Goal: Task Accomplishment & Management: Use online tool/utility

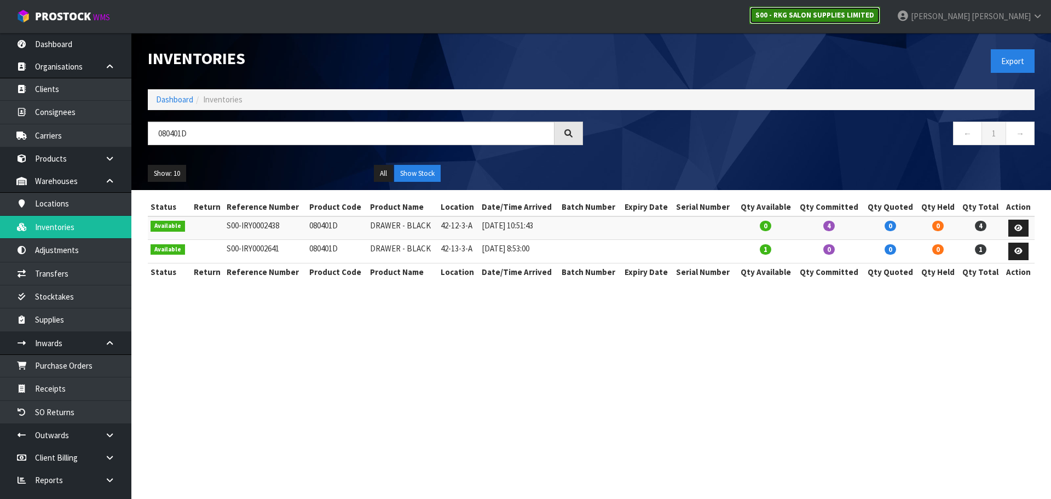
click at [865, 19] on strong "S00 - RKG SALON SUPPLIES LIMITED" at bounding box center [814, 14] width 119 height 9
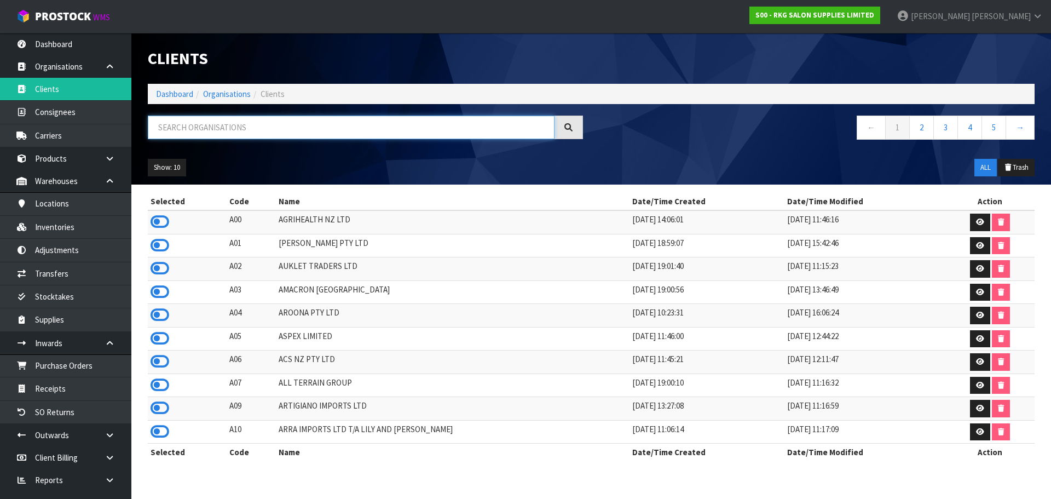
click at [282, 130] on input "text" at bounding box center [351, 128] width 407 height 24
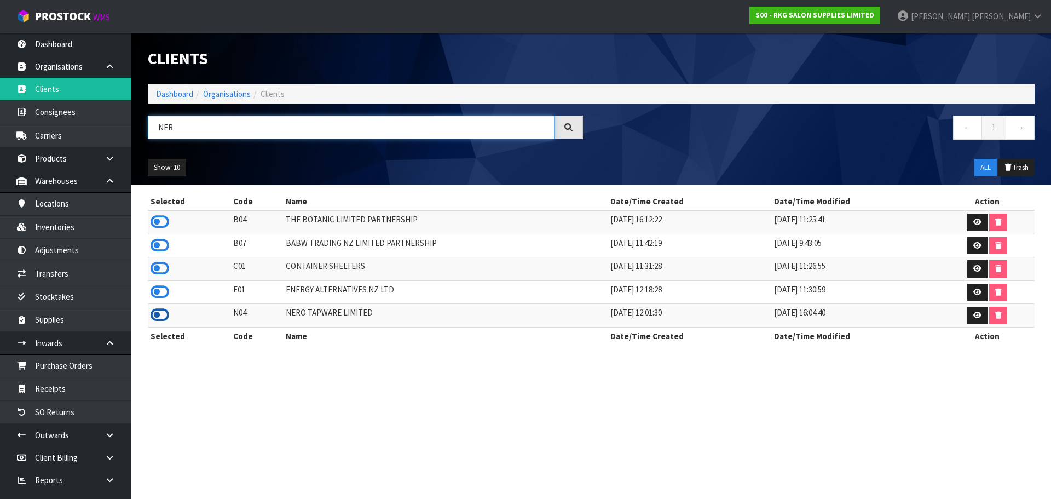
type input "NER"
click at [158, 316] on icon at bounding box center [160, 315] width 19 height 16
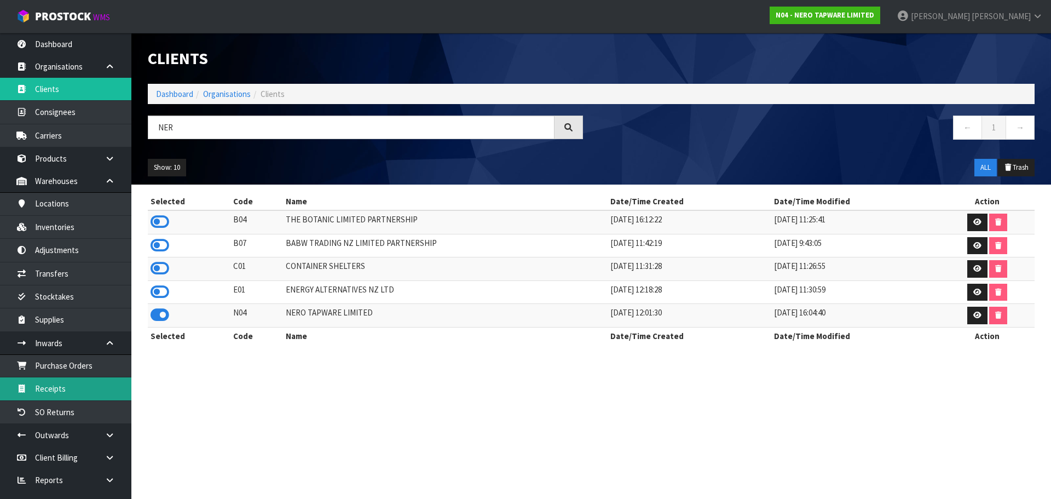
click at [85, 390] on link "Receipts" at bounding box center [65, 388] width 131 height 22
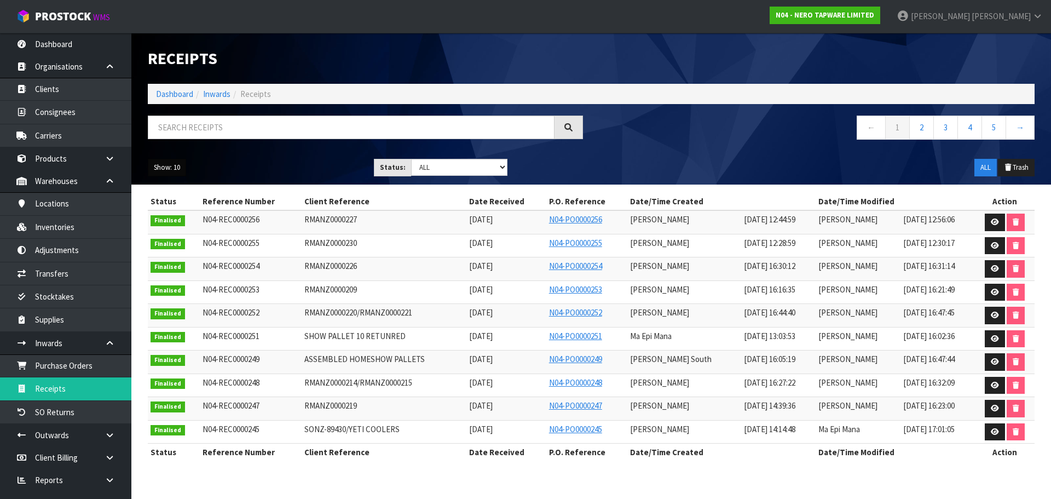
click at [148, 163] on button "Show: 10" at bounding box center [167, 168] width 38 height 18
click at [189, 229] on link "50" at bounding box center [191, 233] width 86 height 15
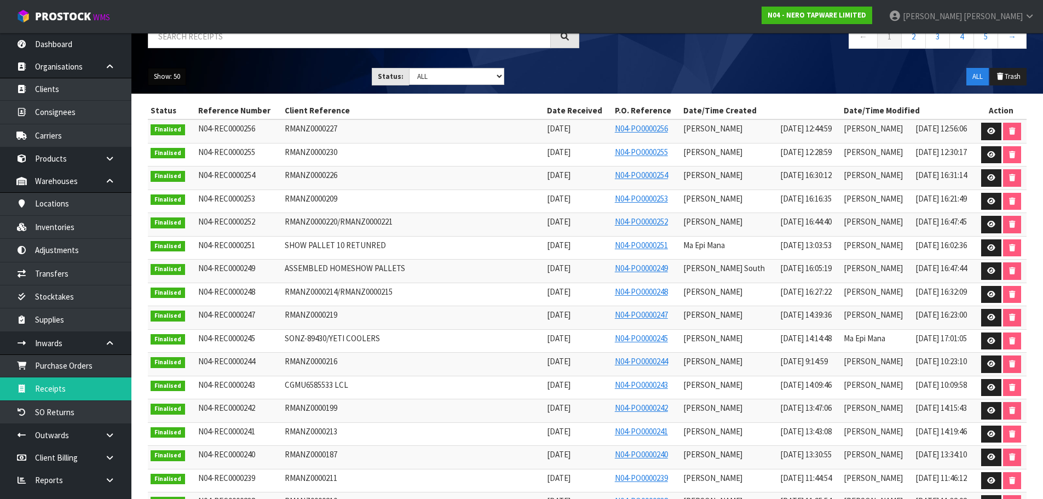
scroll to position [164, 0]
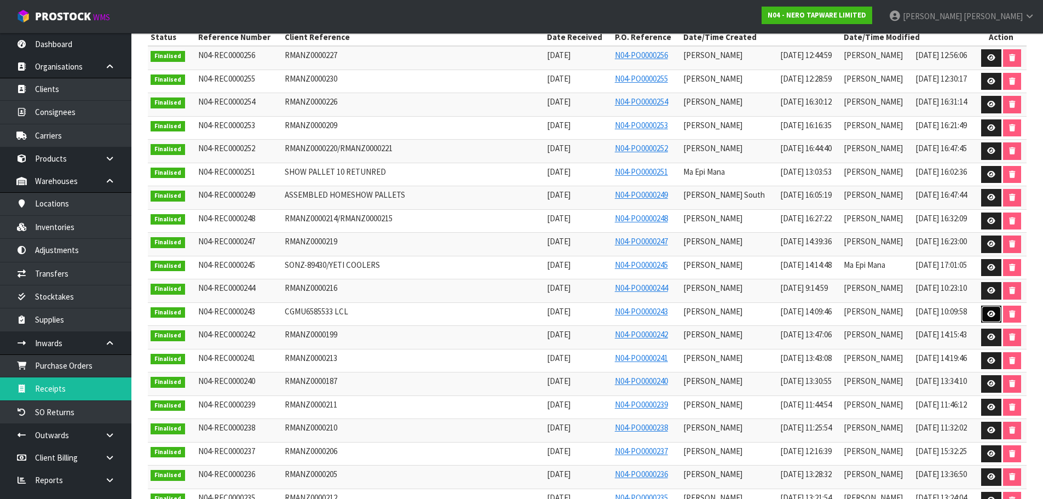
click at [987, 315] on icon at bounding box center [991, 313] width 8 height 7
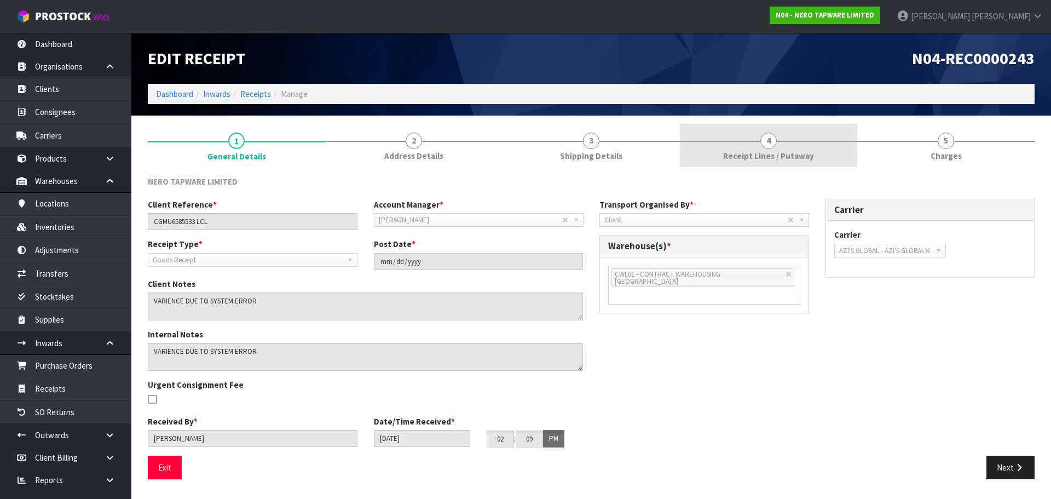
click at [764, 155] on span "Receipt Lines / Putaway" at bounding box center [768, 155] width 91 height 11
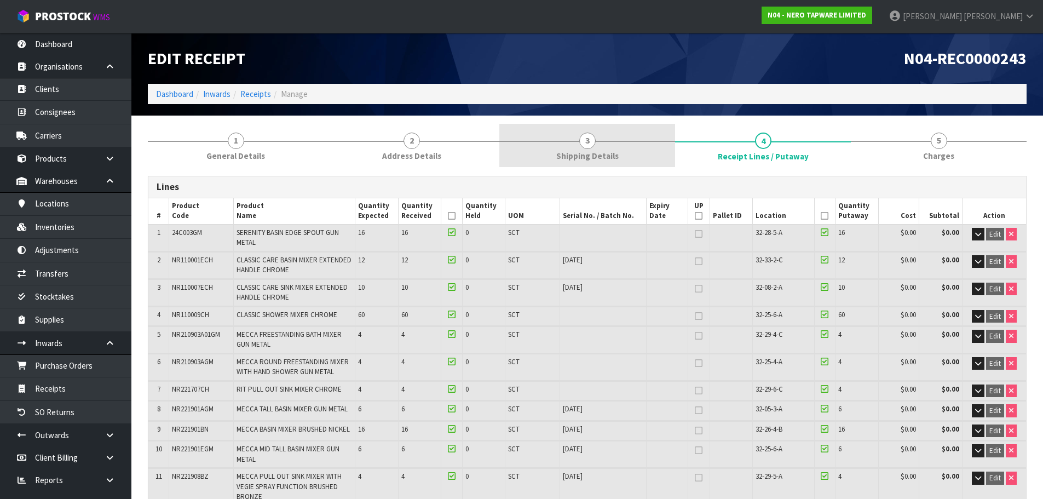
click at [635, 136] on link "3 Shipping Details" at bounding box center [587, 145] width 176 height 43
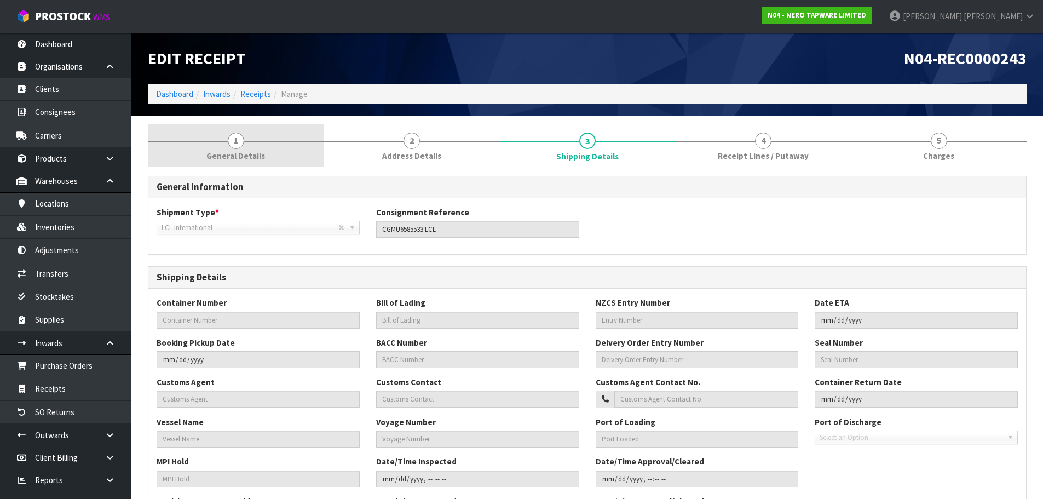
click at [220, 150] on span "General Details" at bounding box center [235, 155] width 59 height 11
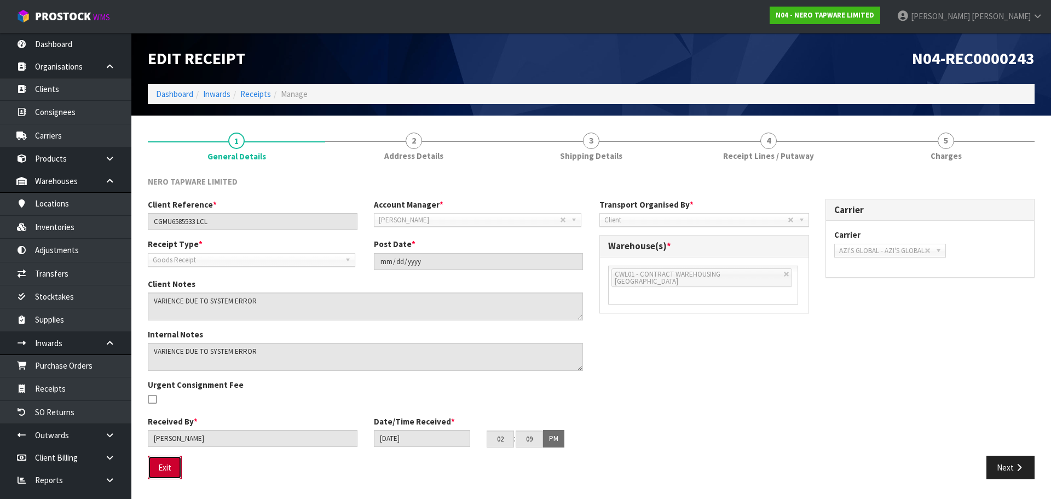
click at [153, 474] on button "Exit" at bounding box center [165, 467] width 34 height 24
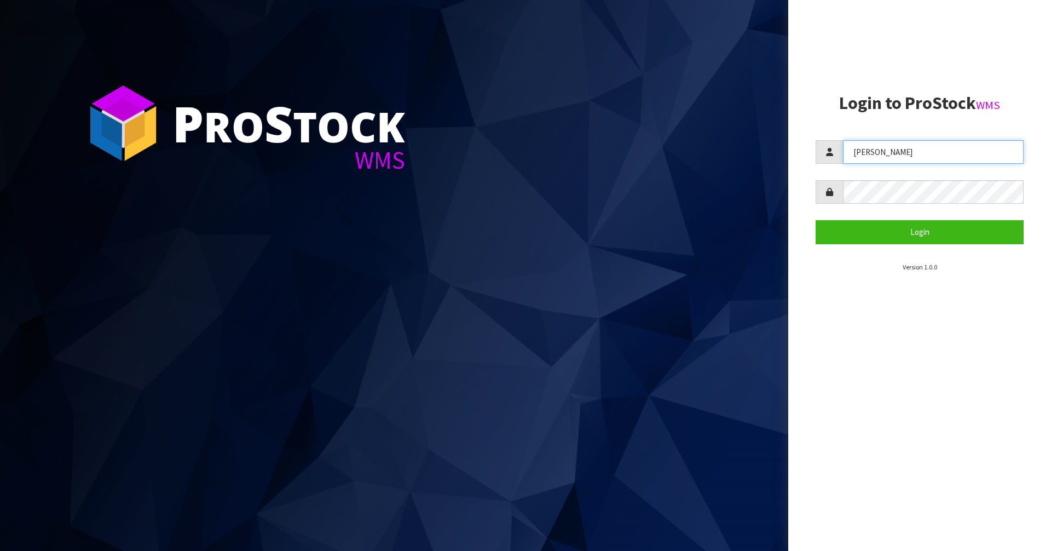
click at [917, 154] on input "[PERSON_NAME]" at bounding box center [933, 152] width 181 height 24
click at [917, 154] on input "Zackary" at bounding box center [933, 152] width 181 height 24
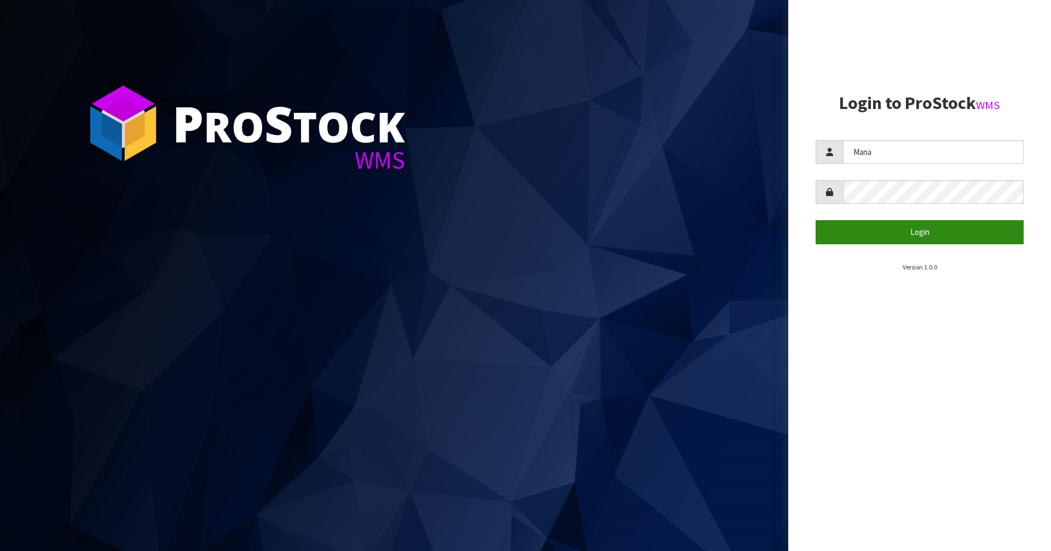
type input "Mana"
click at [879, 235] on button "Login" at bounding box center [920, 232] width 208 height 24
